Goal: Find contact information: Find contact information

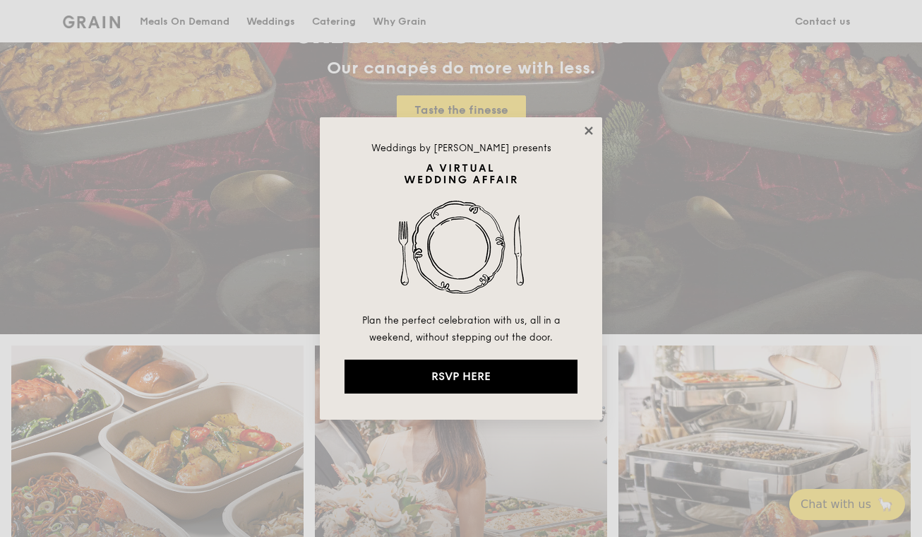
click at [583, 129] on icon at bounding box center [589, 130] width 13 height 13
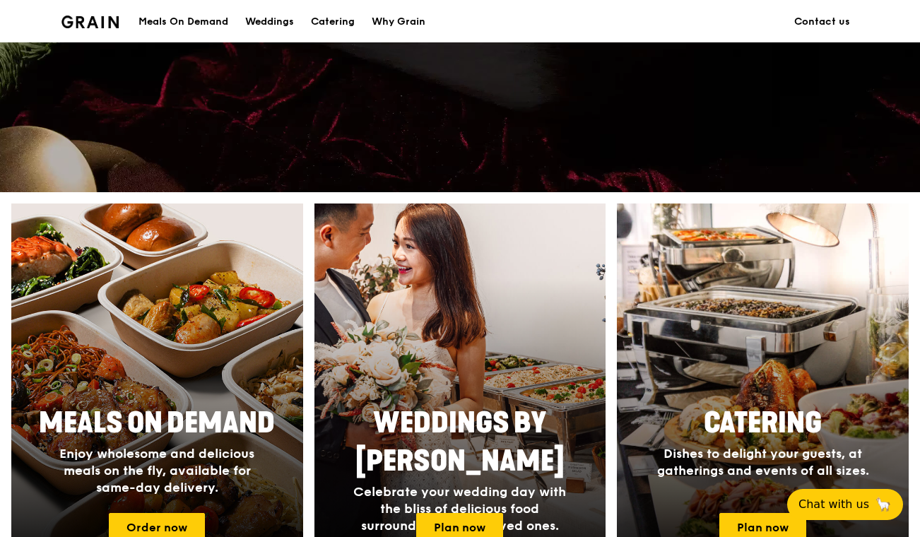
scroll to position [1173, 0]
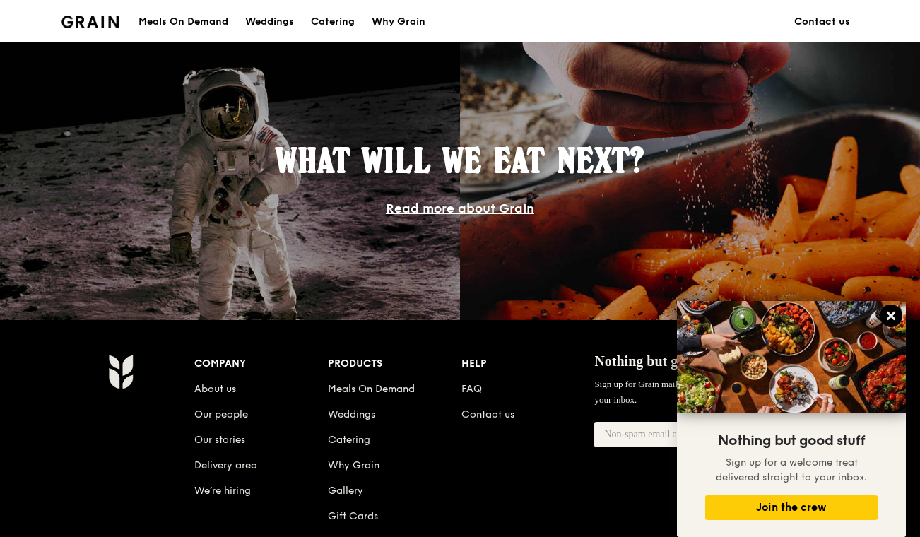
click at [888, 319] on icon at bounding box center [890, 315] width 8 height 8
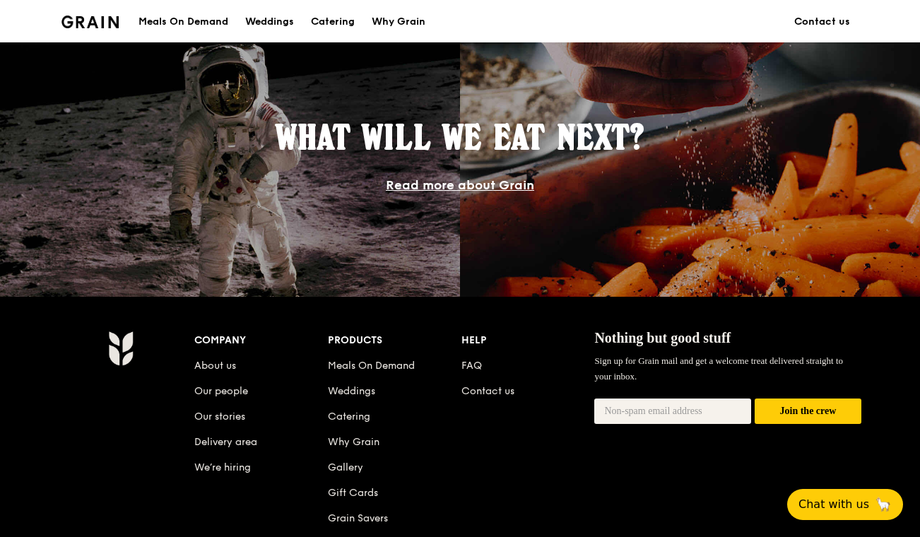
scroll to position [1199, 0]
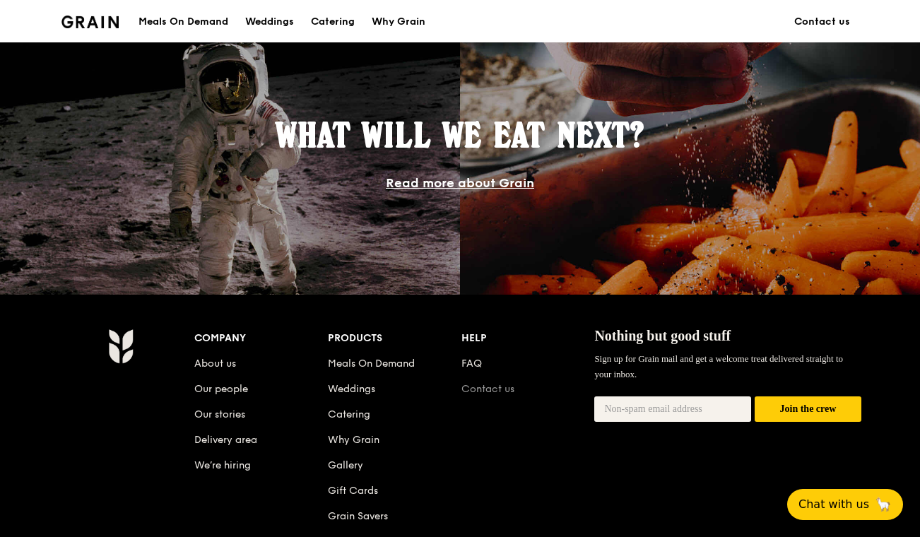
click at [502, 388] on link "Contact us" at bounding box center [487, 389] width 53 height 12
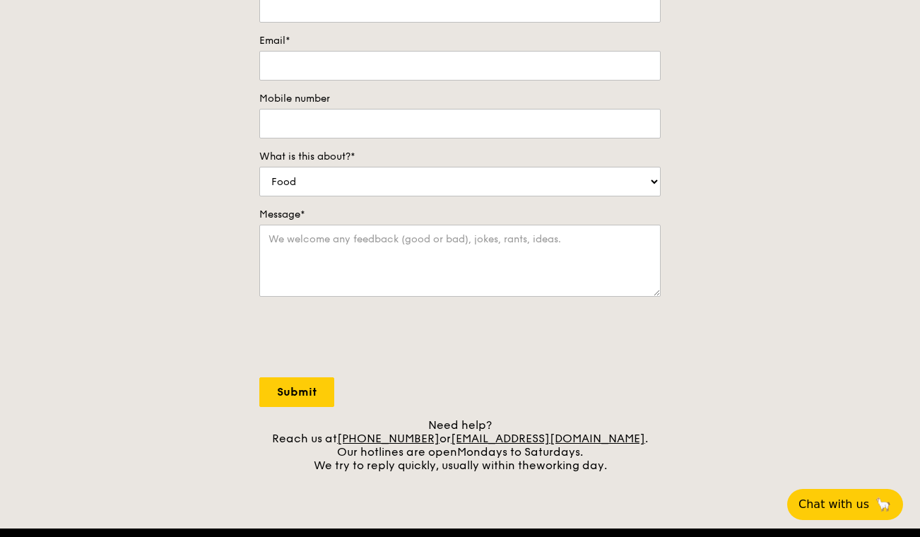
scroll to position [652, 0]
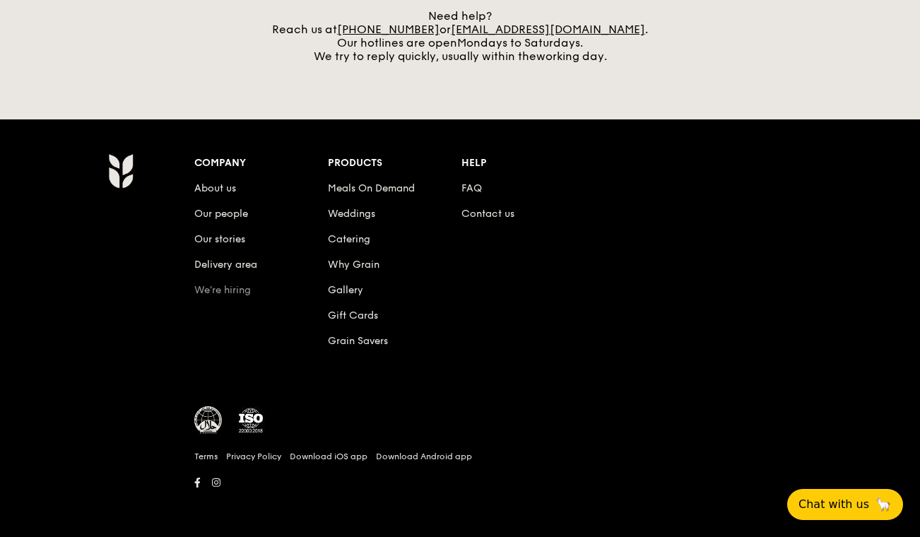
click at [226, 292] on link "We’re hiring" at bounding box center [222, 290] width 57 height 12
